Goal: Use online tool/utility: Utilize a website feature to perform a specific function

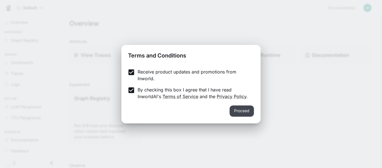
click at [244, 111] on button "Proceed" at bounding box center [242, 110] width 24 height 11
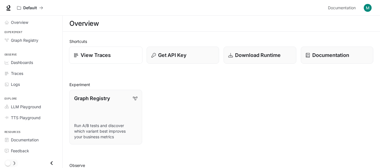
click at [93, 57] on p "View Traces" at bounding box center [96, 55] width 30 height 8
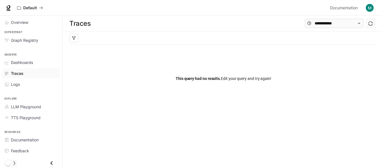
click at [219, 60] on div "This query had no results. Edit your query and try again!" at bounding box center [223, 78] width 308 height 67
click at [138, 44] on div at bounding box center [223, 37] width 308 height 13
click at [136, 38] on div at bounding box center [223, 37] width 308 height 13
click at [133, 29] on div "Traces" at bounding box center [223, 24] width 320 height 16
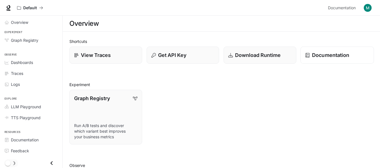
click at [309, 58] on div "Documentation" at bounding box center [337, 55] width 64 height 8
click at [18, 116] on span "TTS Playground" at bounding box center [26, 117] width 30 height 6
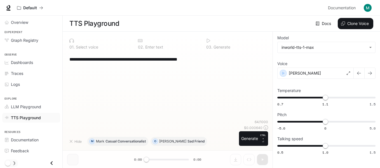
click at [128, 62] on textarea "**********" at bounding box center [167, 59] width 196 height 6
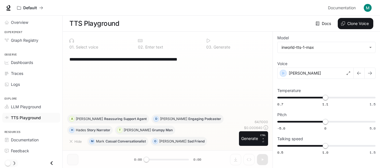
paste textarea
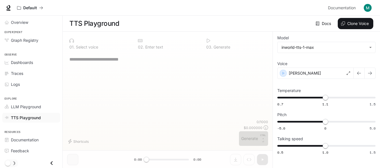
paste textarea
click at [127, 66] on div "* ​" at bounding box center [167, 85] width 201 height 67
click at [126, 61] on textarea at bounding box center [167, 59] width 196 height 6
paste textarea "**********"
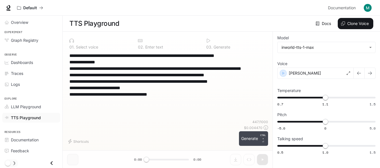
type textarea "**********"
click at [247, 139] on button "Generate CTRL + ⏎" at bounding box center [253, 138] width 29 height 15
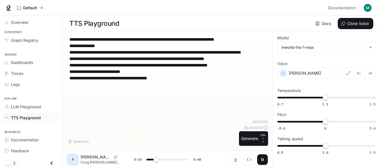
click at [195, 63] on textarea "**********" at bounding box center [167, 61] width 196 height 51
drag, startPoint x: 161, startPoint y: 159, endPoint x: 118, endPoint y: 160, distance: 42.8
click at [118, 160] on div "A [PERSON_NAME] [PERSON_NAME] [PERSON_NAME] đài ai pi và ây ai cô xem đâu là đi…" at bounding box center [167, 159] width 201 height 11
click at [75, 160] on div "A" at bounding box center [72, 159] width 9 height 9
click at [252, 141] on button "Generate CTRL + ⏎" at bounding box center [253, 138] width 29 height 15
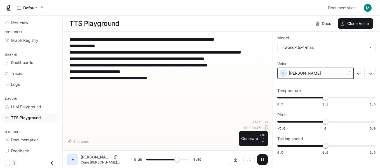
click at [309, 72] on div "[PERSON_NAME]" at bounding box center [315, 72] width 76 height 11
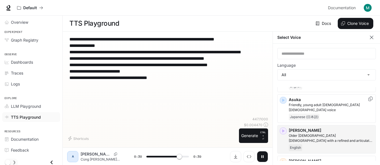
scroll to position [112, 0]
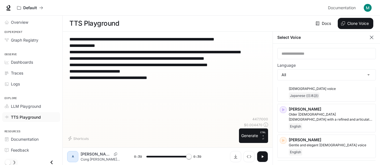
type input "*"
